Goal: Navigation & Orientation: Find specific page/section

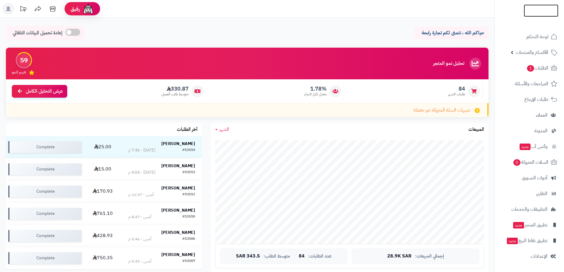
click at [540, 17] on img at bounding box center [541, 23] width 35 height 12
click at [532, 16] on img at bounding box center [541, 22] width 35 height 12
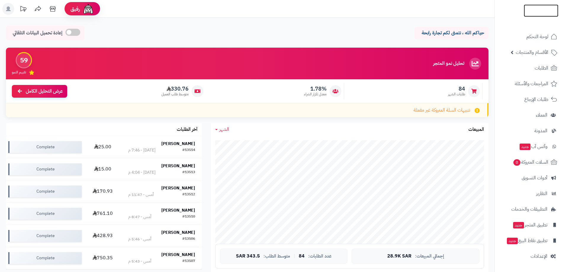
click at [541, 17] on img at bounding box center [541, 23] width 35 height 12
